Goal: Find specific page/section: Find specific page/section

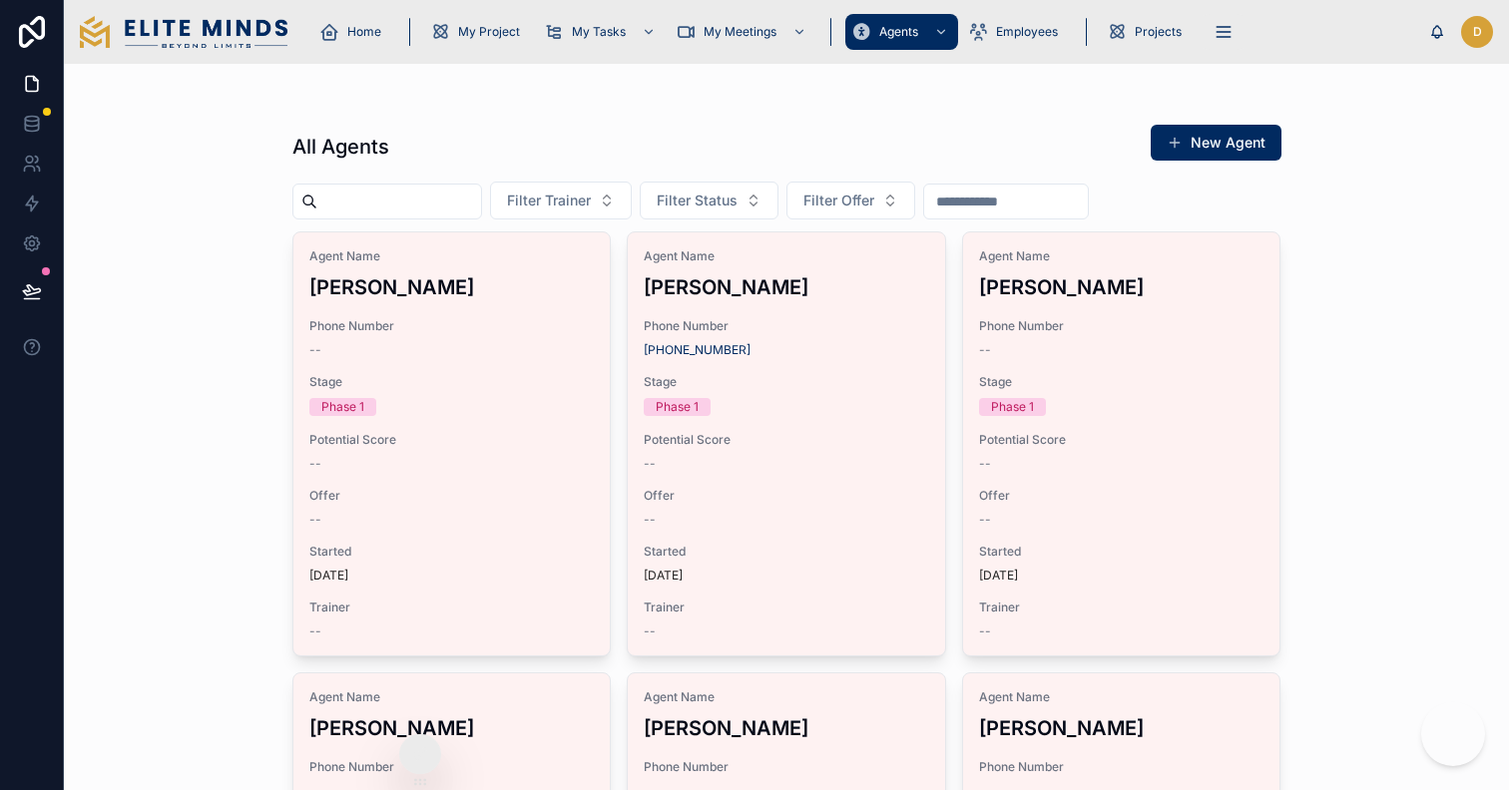
click at [414, 199] on input "text" at bounding box center [399, 202] width 164 height 28
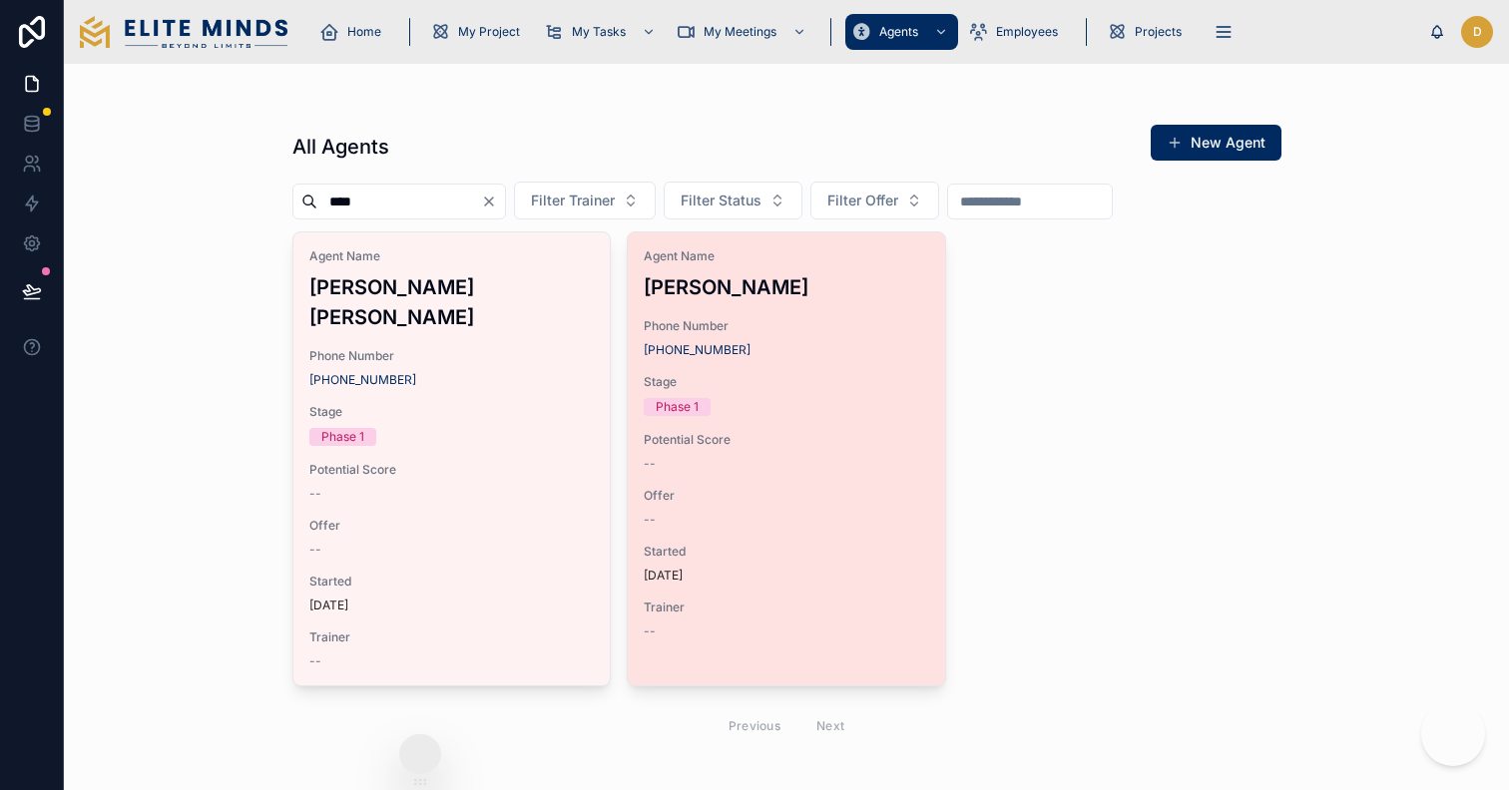
type input "****"
click at [733, 293] on h3 "[PERSON_NAME]" at bounding box center [786, 287] width 285 height 30
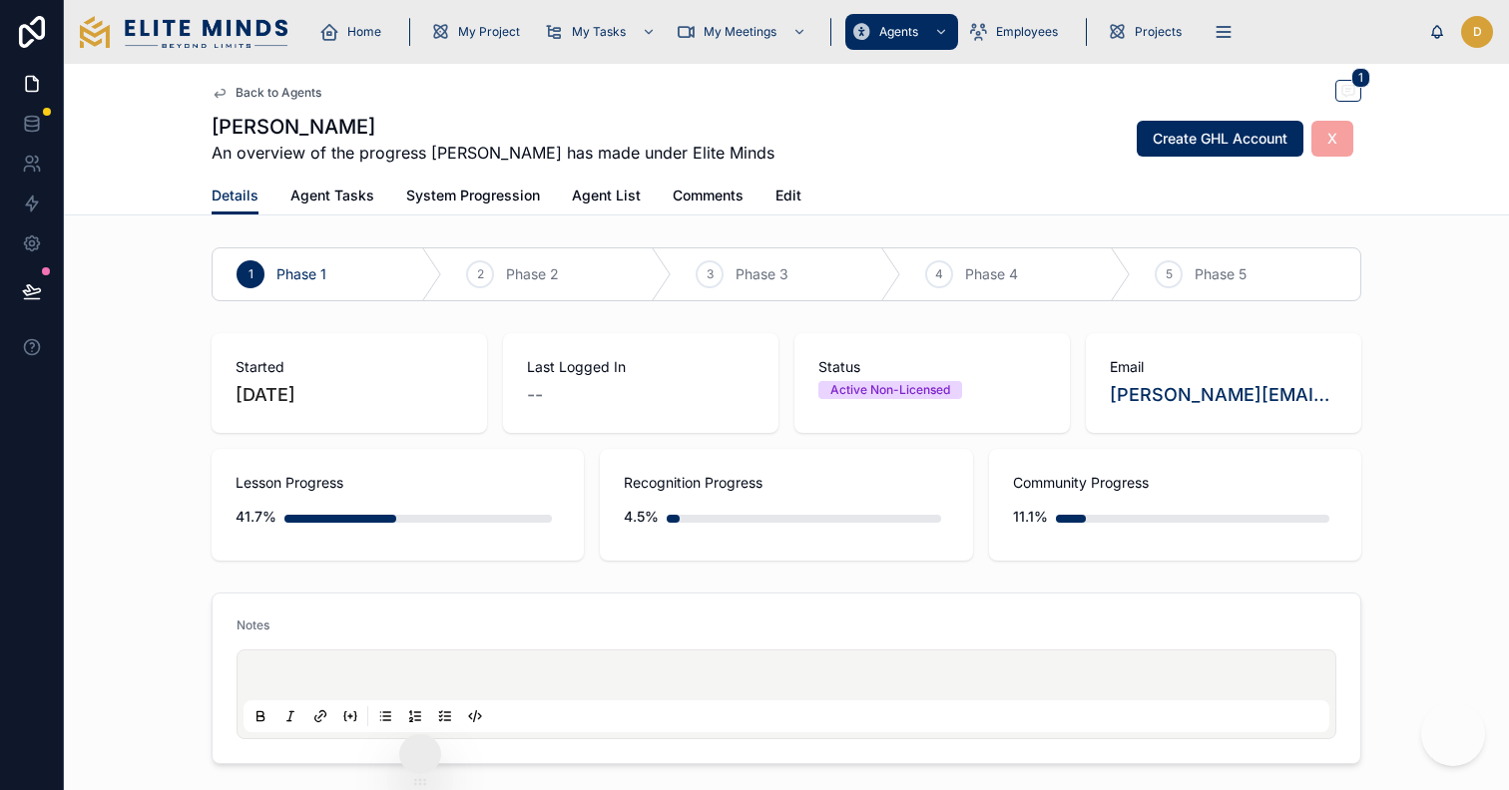
click at [745, 148] on span "An overview of the progress [PERSON_NAME] has made under Elite Minds" at bounding box center [493, 153] width 563 height 24
click at [800, 202] on div "Details Agent Tasks System Progression Agent List Comments Edit" at bounding box center [786, 196] width 1149 height 38
click at [790, 202] on span "Edit" at bounding box center [788, 196] width 26 height 20
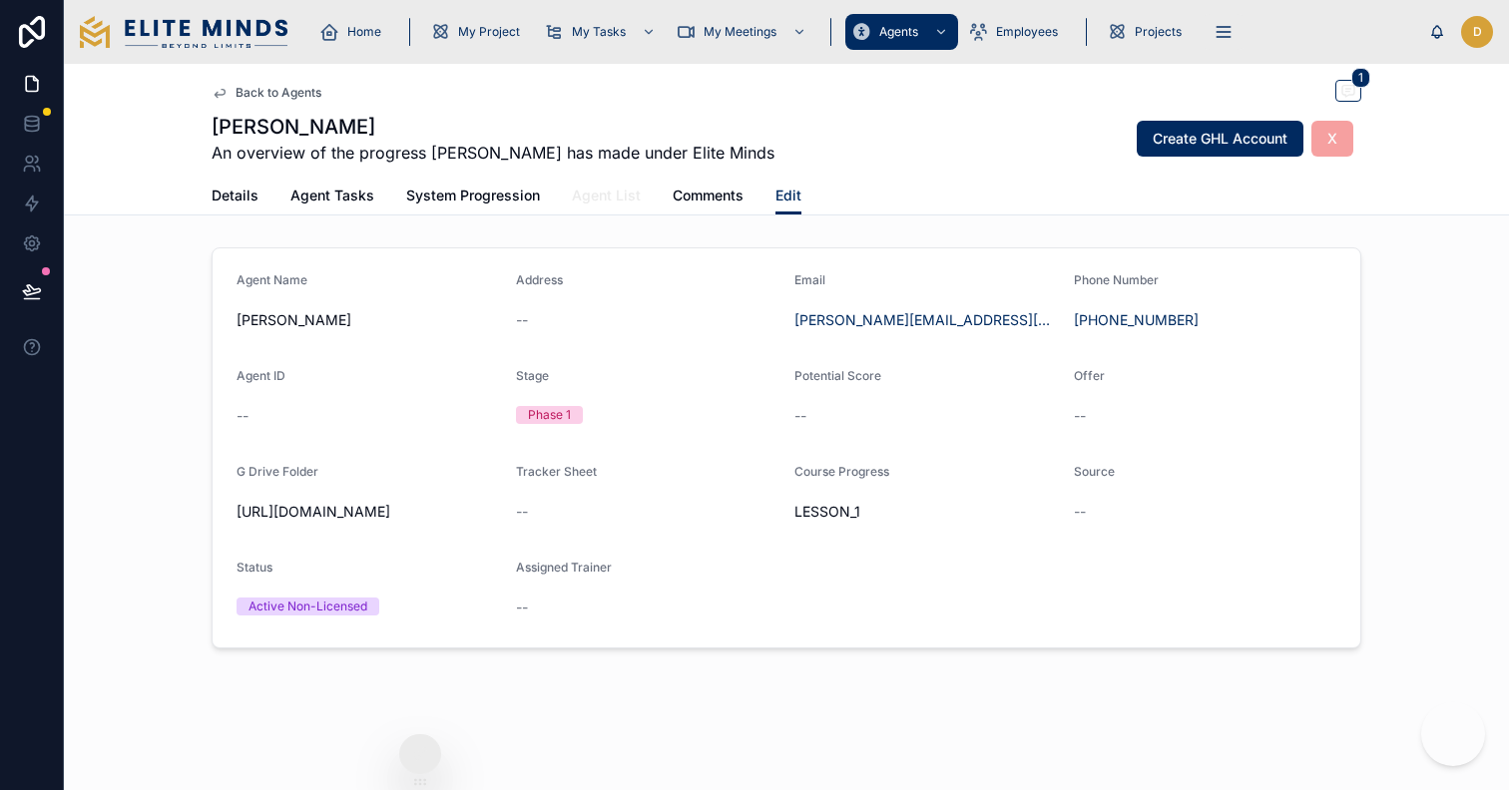
click at [621, 198] on span "Agent List" at bounding box center [606, 196] width 69 height 20
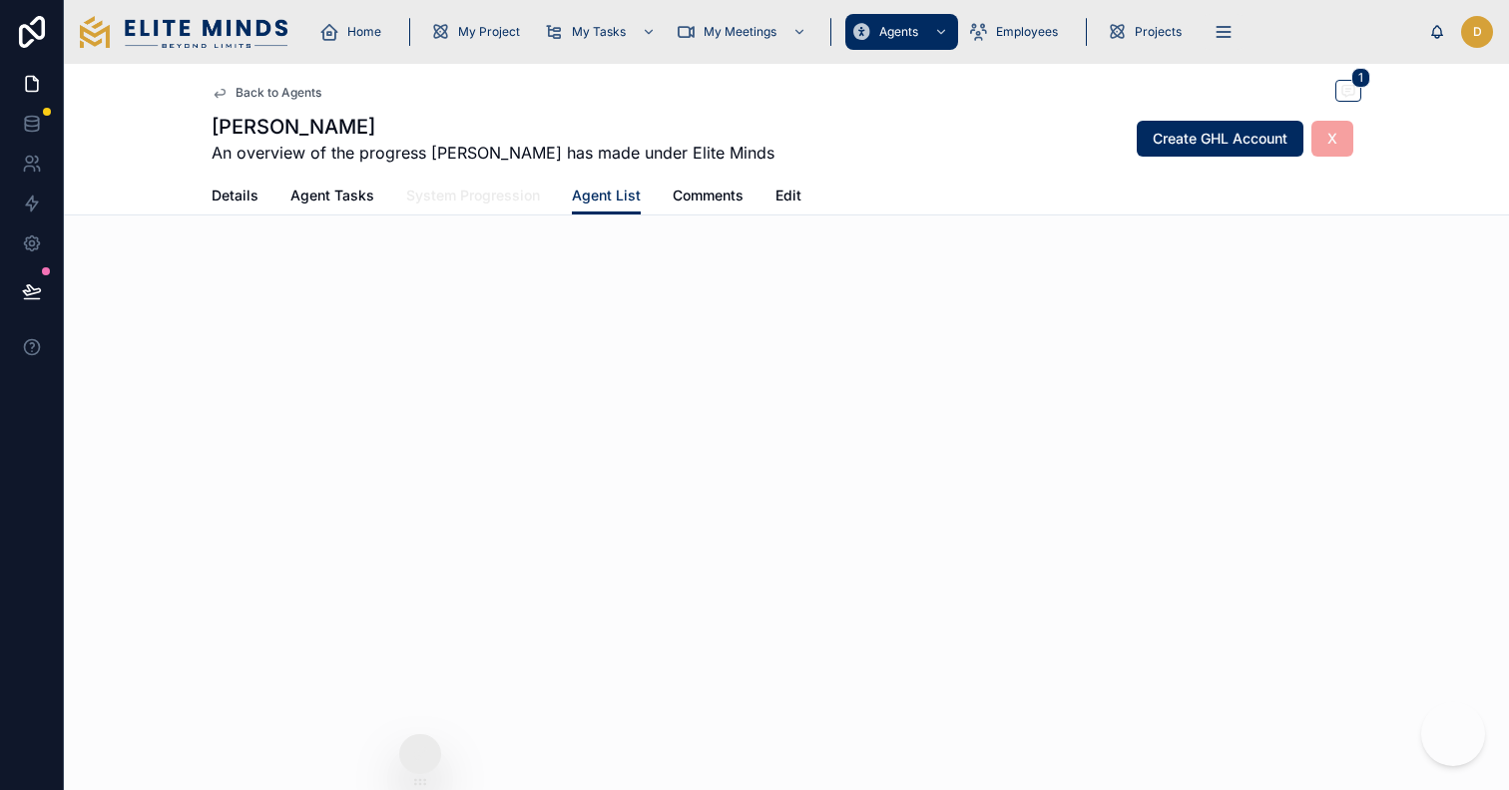
click at [491, 198] on span "System Progression" at bounding box center [473, 196] width 134 height 20
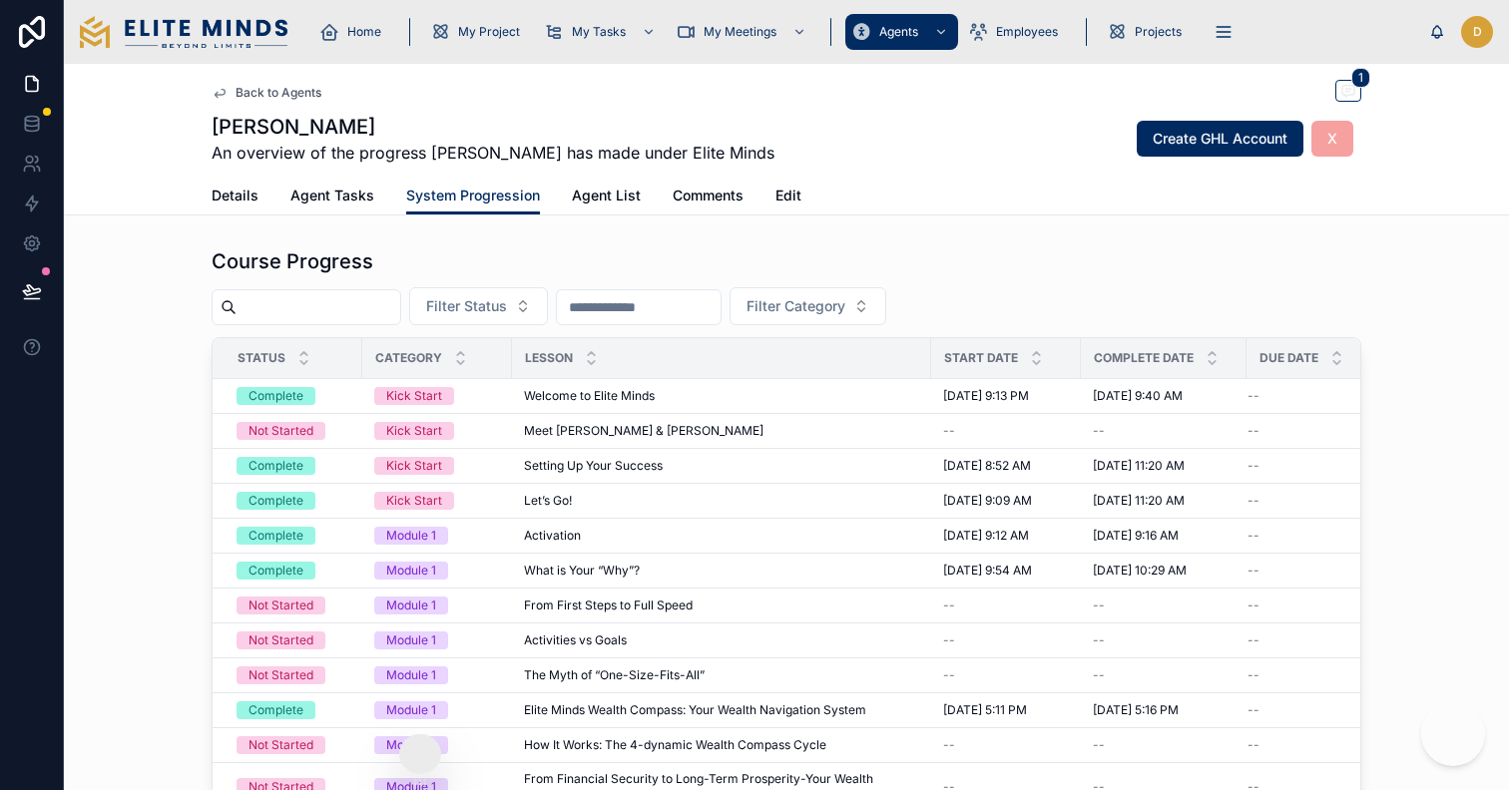
click at [260, 197] on div "Details Agent Tasks System Progression Agent List Comments Edit" at bounding box center [786, 196] width 1149 height 38
click at [248, 197] on span "Details" at bounding box center [235, 196] width 47 height 20
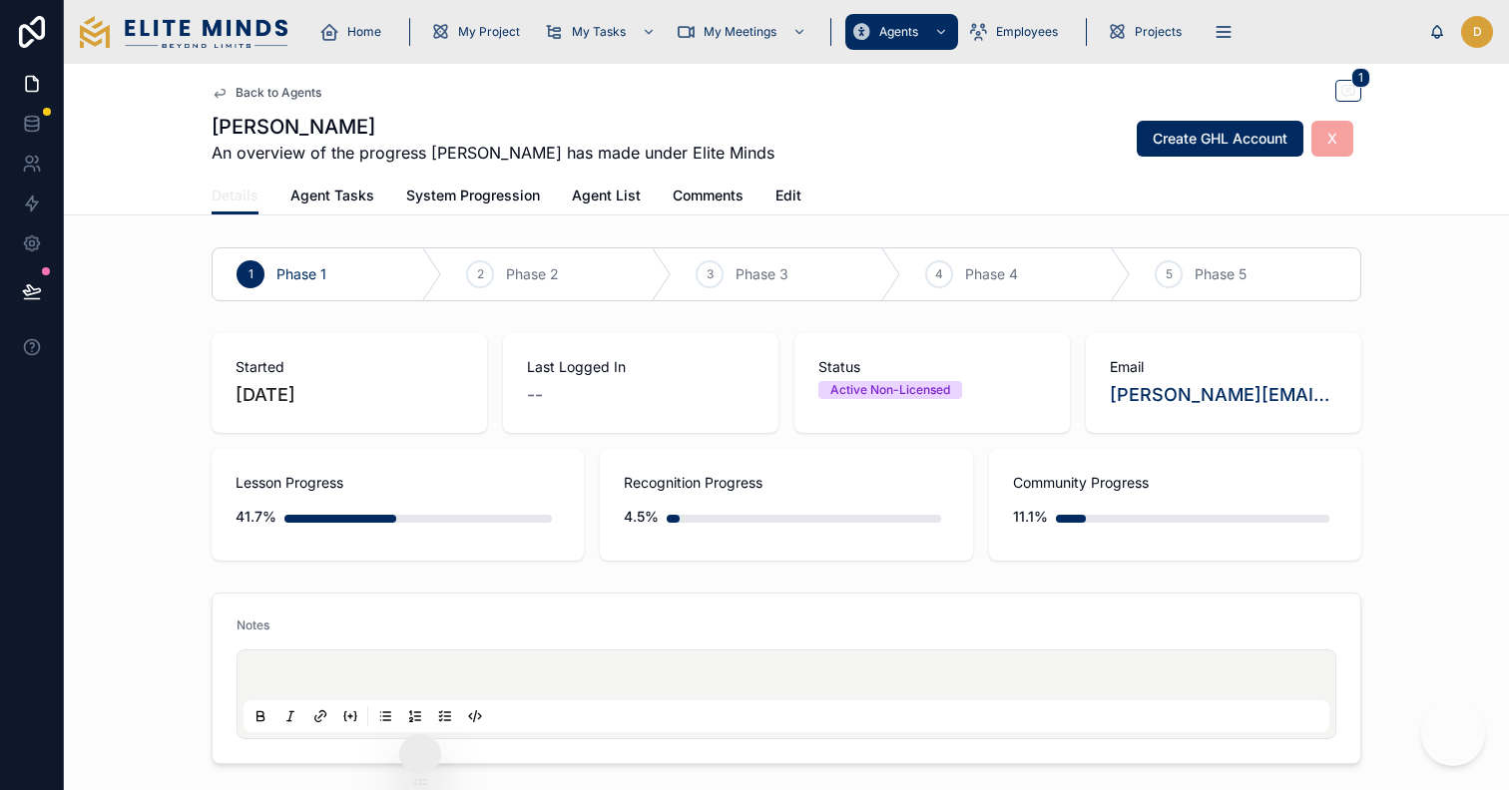
scroll to position [10, 0]
